Goal: Find specific page/section

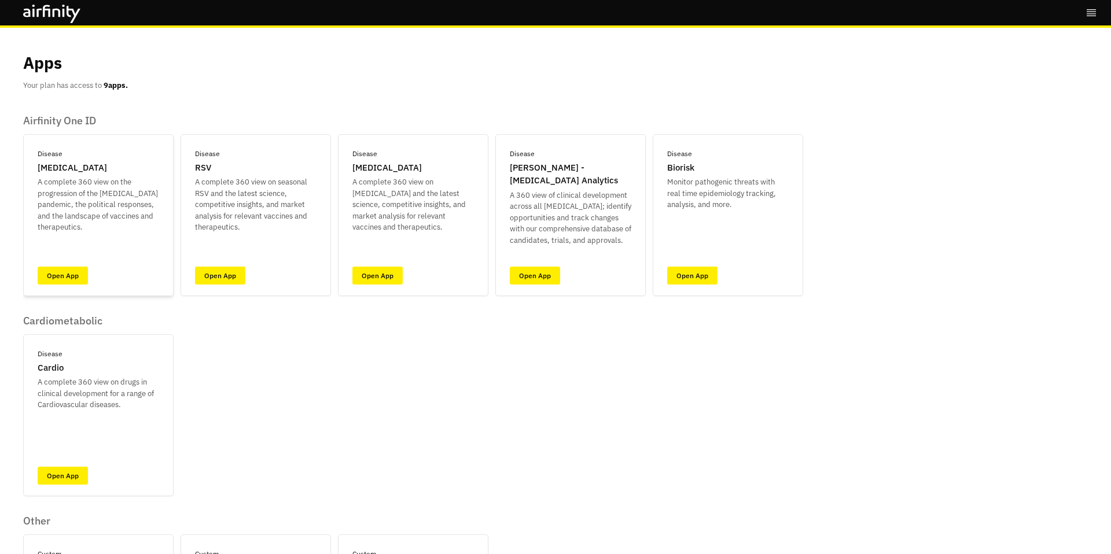
click at [93, 277] on div "Disease COVID-19 A complete 360 view on the progression of the COVID-19 pandemi…" at bounding box center [98, 215] width 150 height 162
click at [393, 282] on link "Open App" at bounding box center [377, 276] width 50 height 18
